Goal: Task Accomplishment & Management: Complete application form

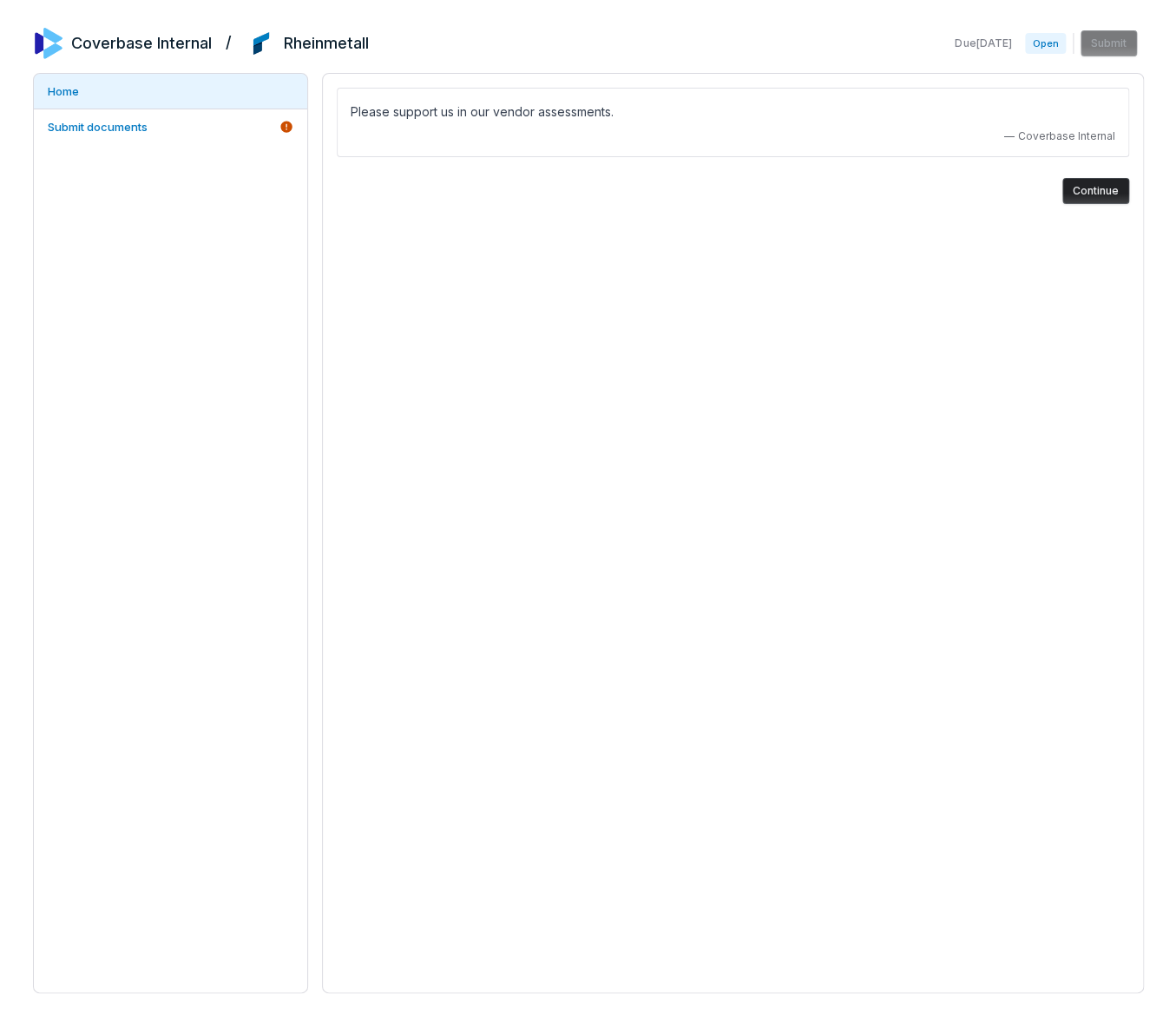
click at [1121, 197] on button "Continue" at bounding box center [1095, 190] width 67 height 26
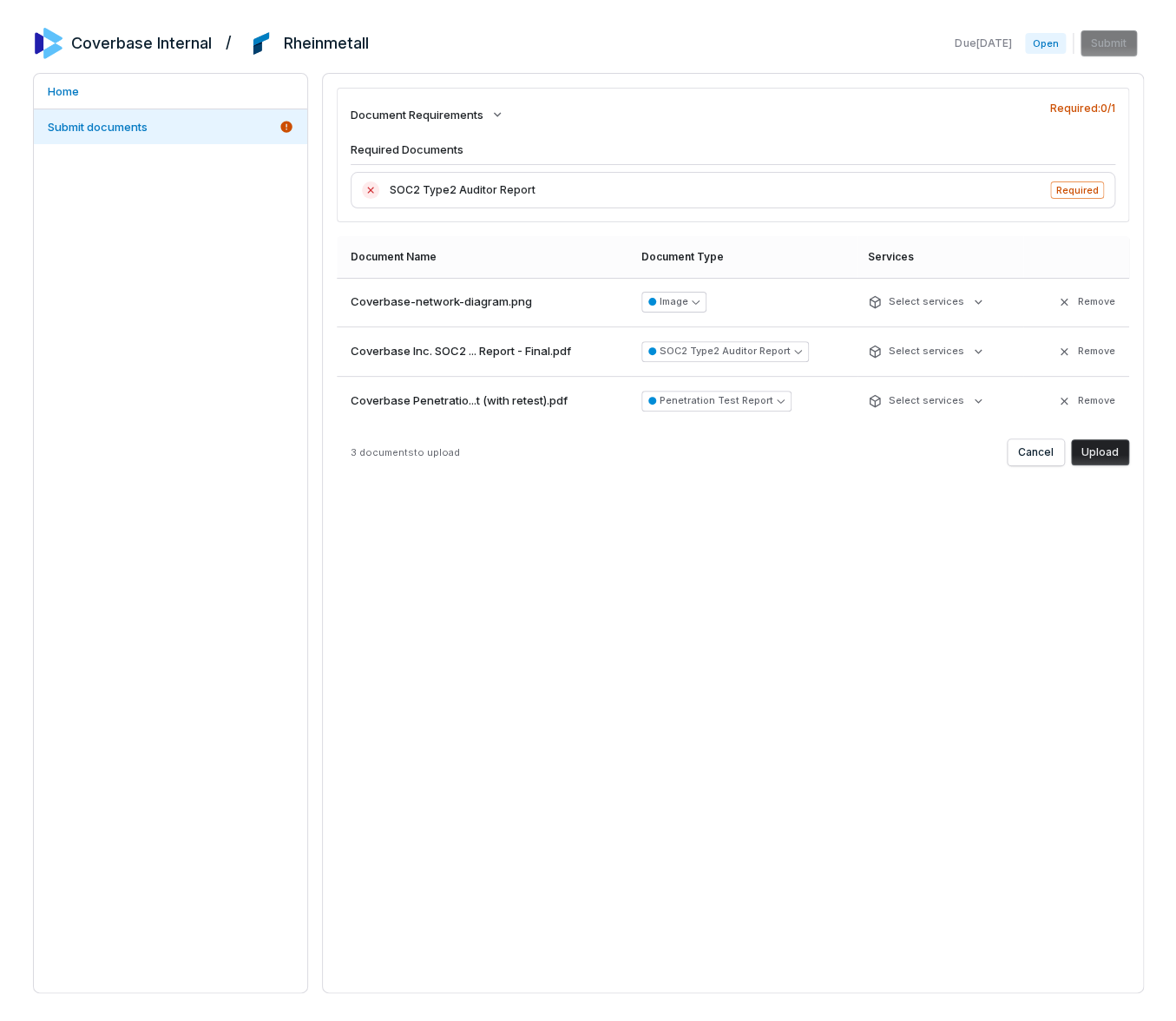
click at [1106, 456] on button "Upload" at bounding box center [1099, 452] width 58 height 26
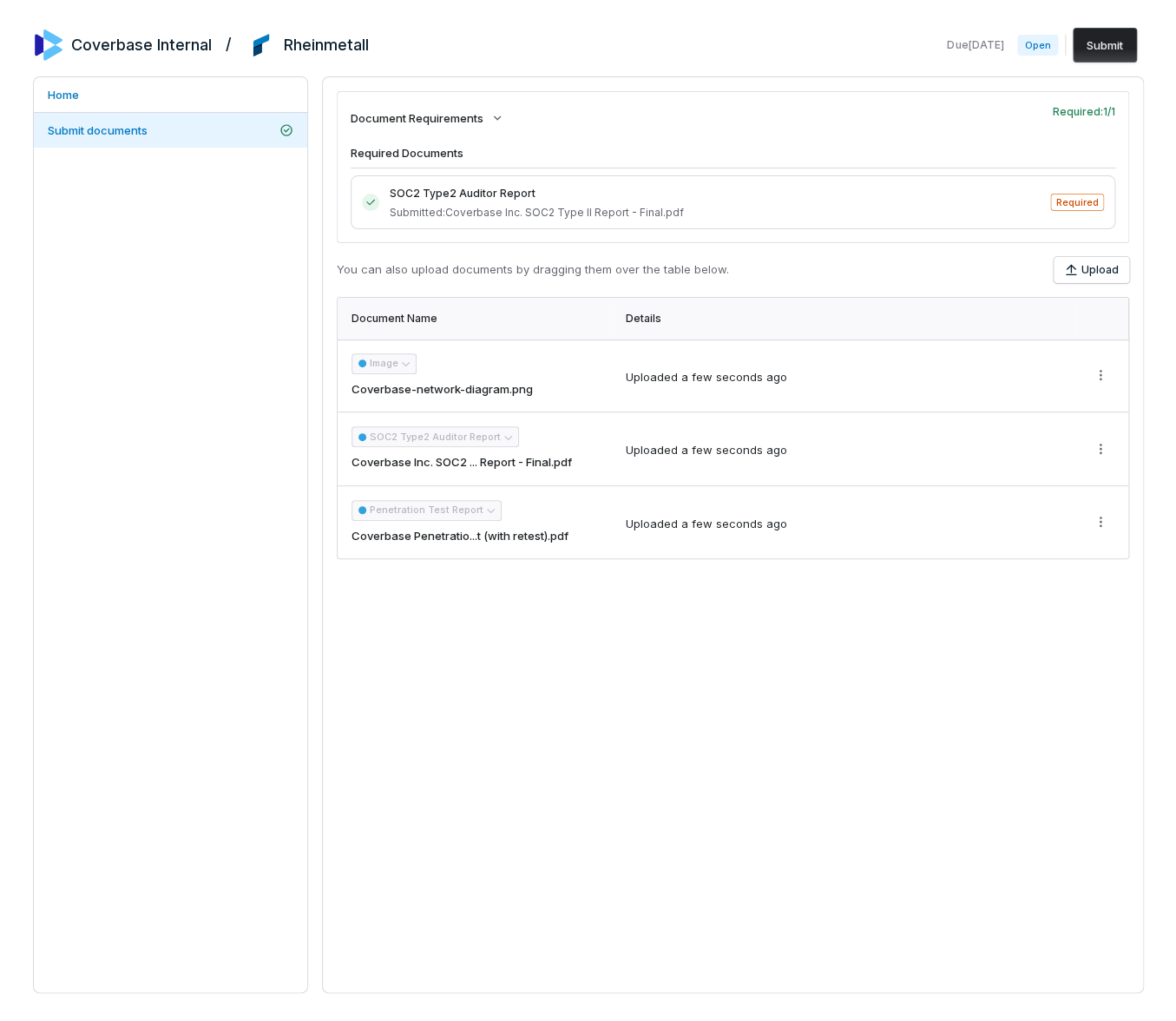
click at [937, 187] on span "SOC2 Type2 Auditor Report" at bounding box center [714, 193] width 651 height 17
click at [1087, 52] on button "Submit" at bounding box center [1105, 45] width 64 height 35
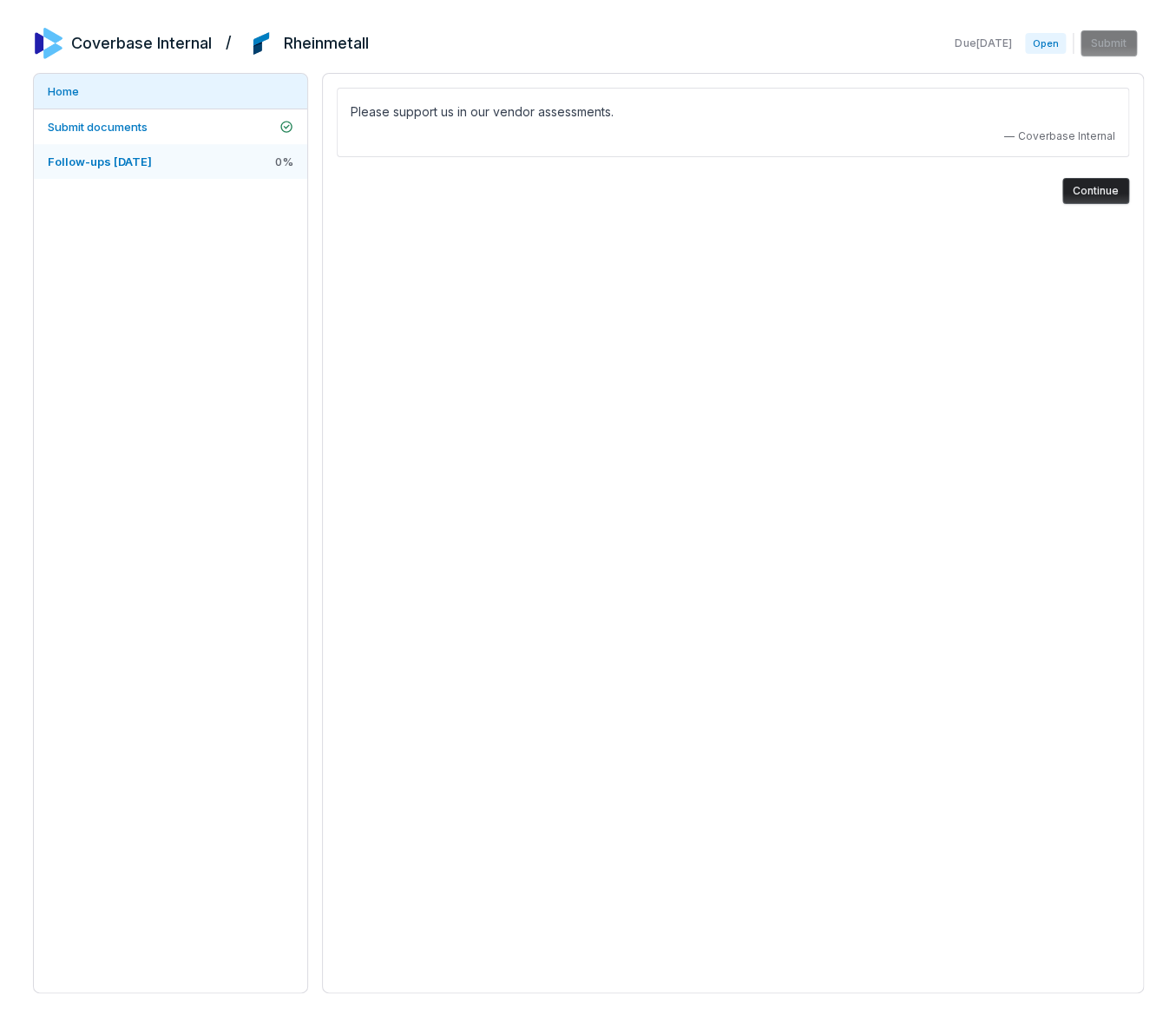
click at [209, 175] on link "Follow-ups [DATE] 0 %" at bounding box center [171, 161] width 273 height 35
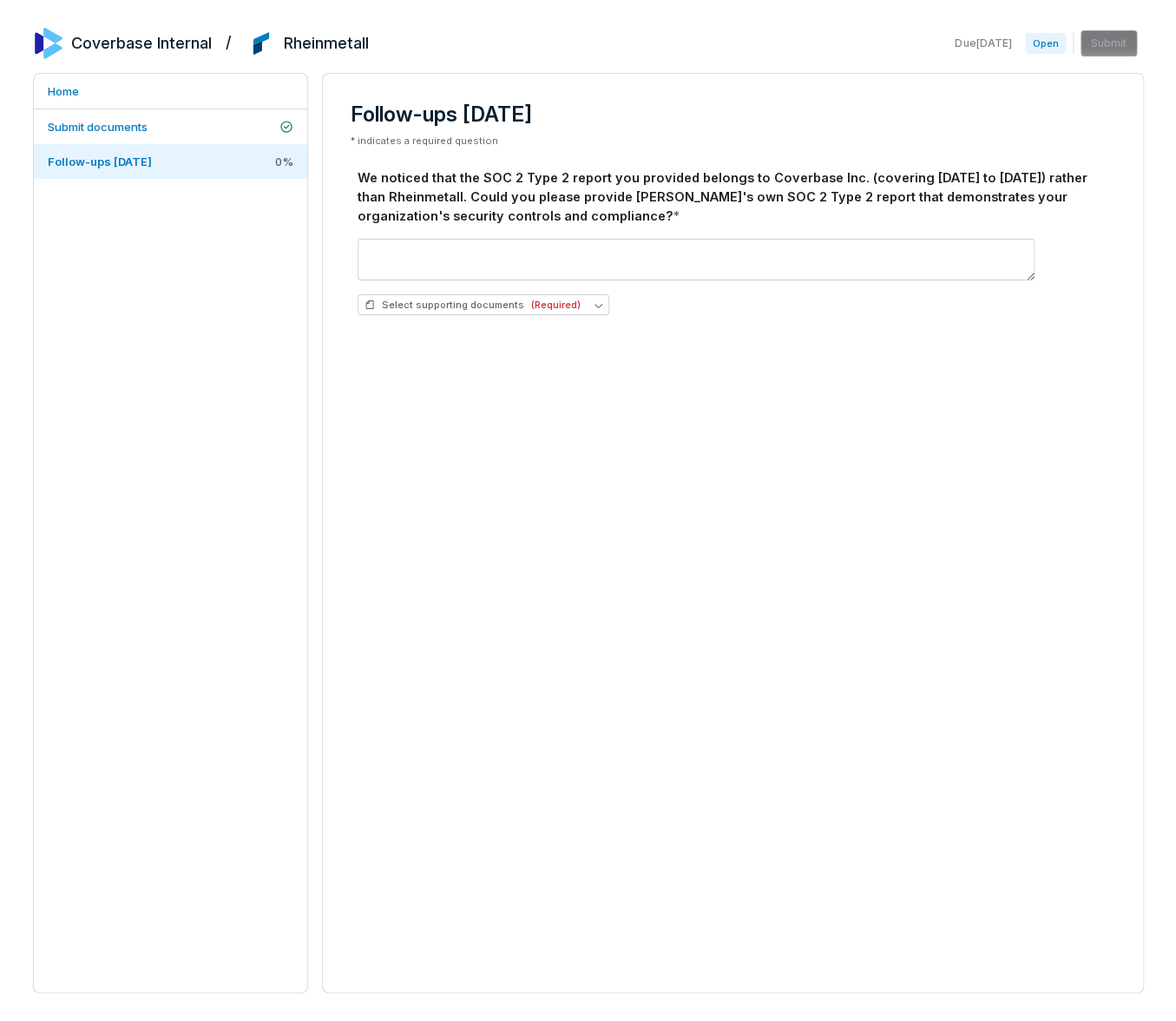
click at [456, 208] on div "We noticed that the SOC 2 Type 2 report you provided belongs to Coverbase Inc. …" at bounding box center [732, 197] width 751 height 56
click at [454, 243] on textarea at bounding box center [696, 259] width 677 height 42
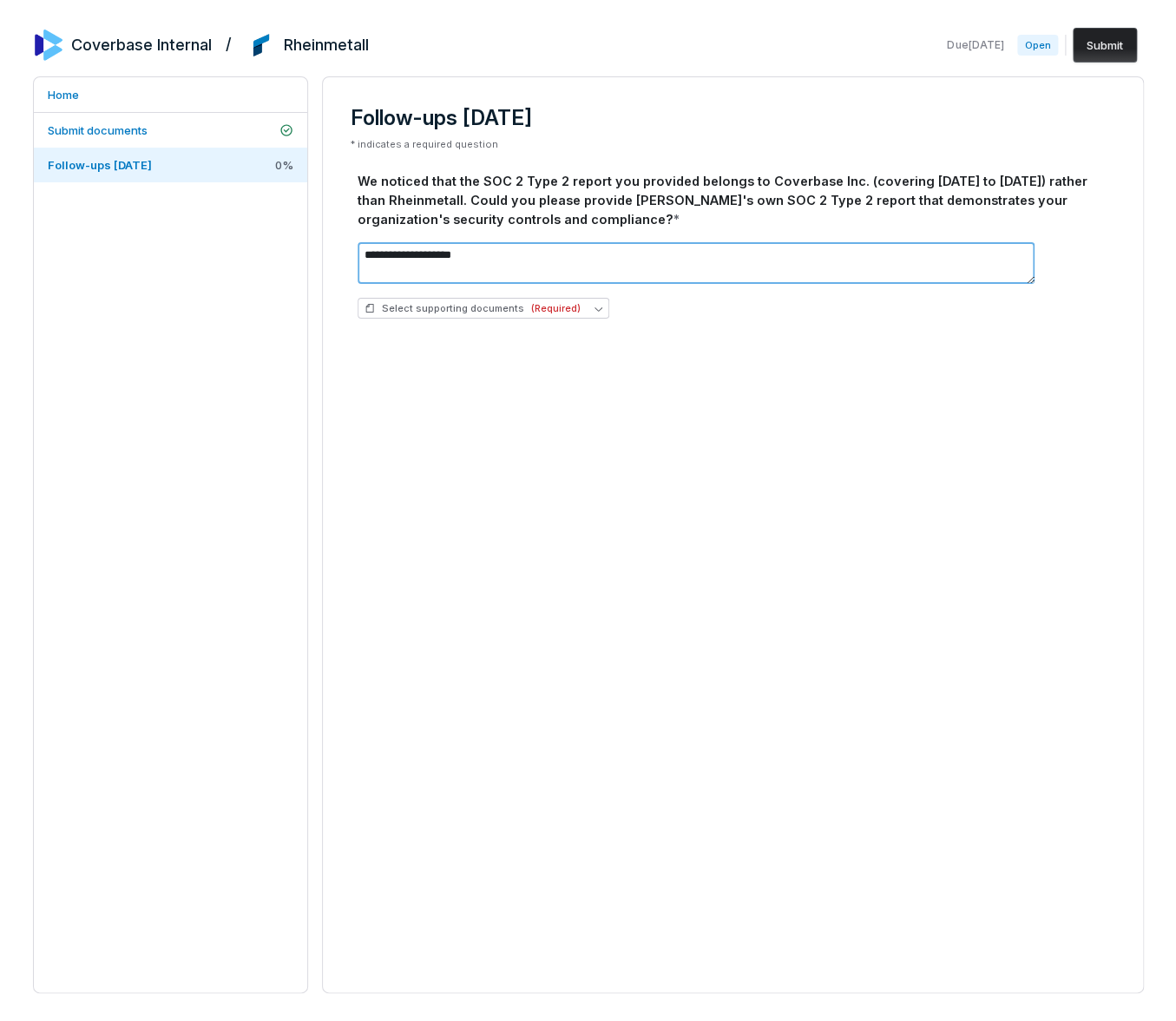
type textarea "**********"
click at [1041, 56] on div "Due [DATE] Open Submit" at bounding box center [1040, 45] width 203 height 35
click at [1109, 52] on button "Submit" at bounding box center [1105, 45] width 64 height 35
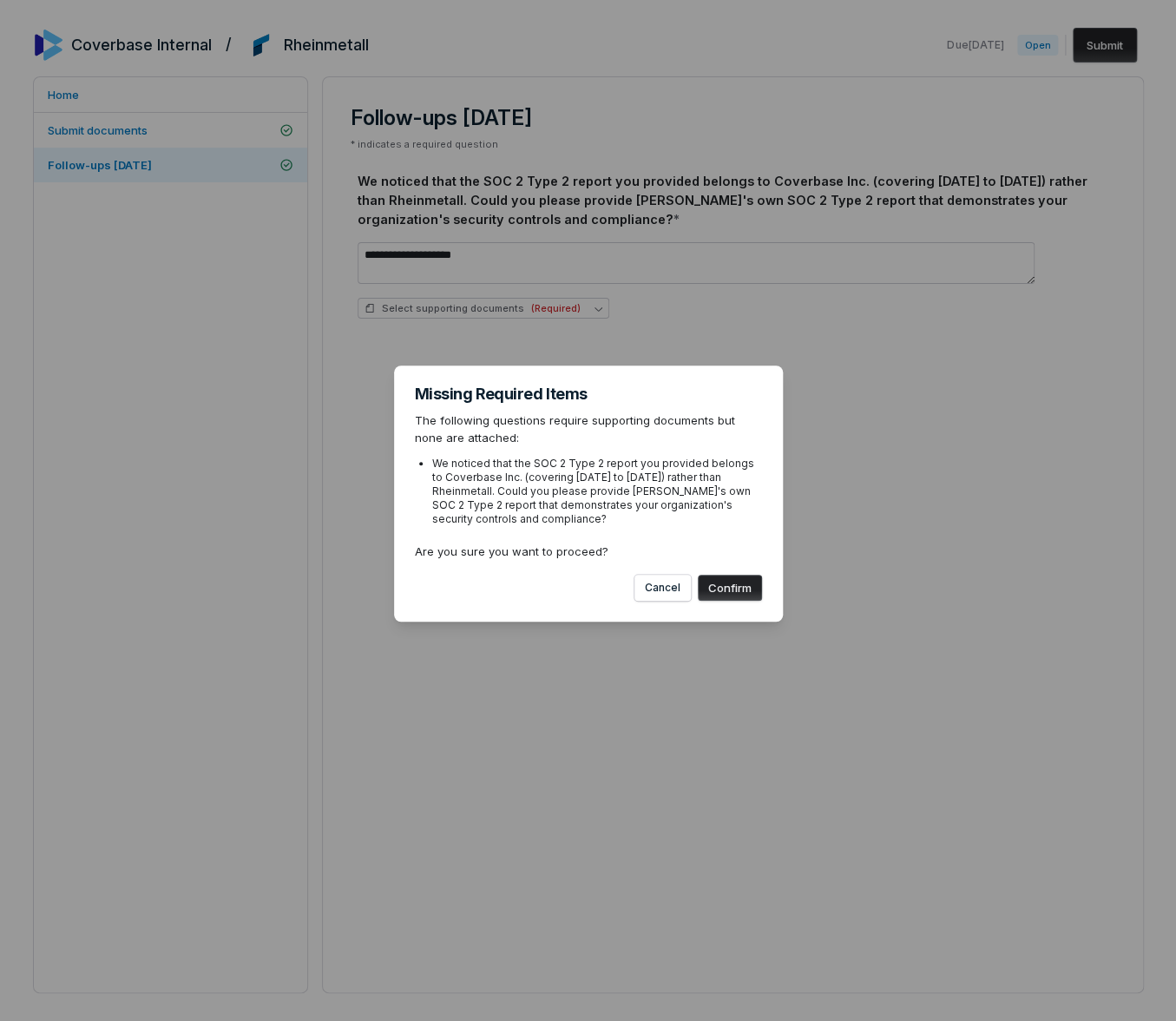
click at [725, 591] on button "Confirm" at bounding box center [730, 587] width 64 height 26
